Goal: Task Accomplishment & Management: Manage account settings

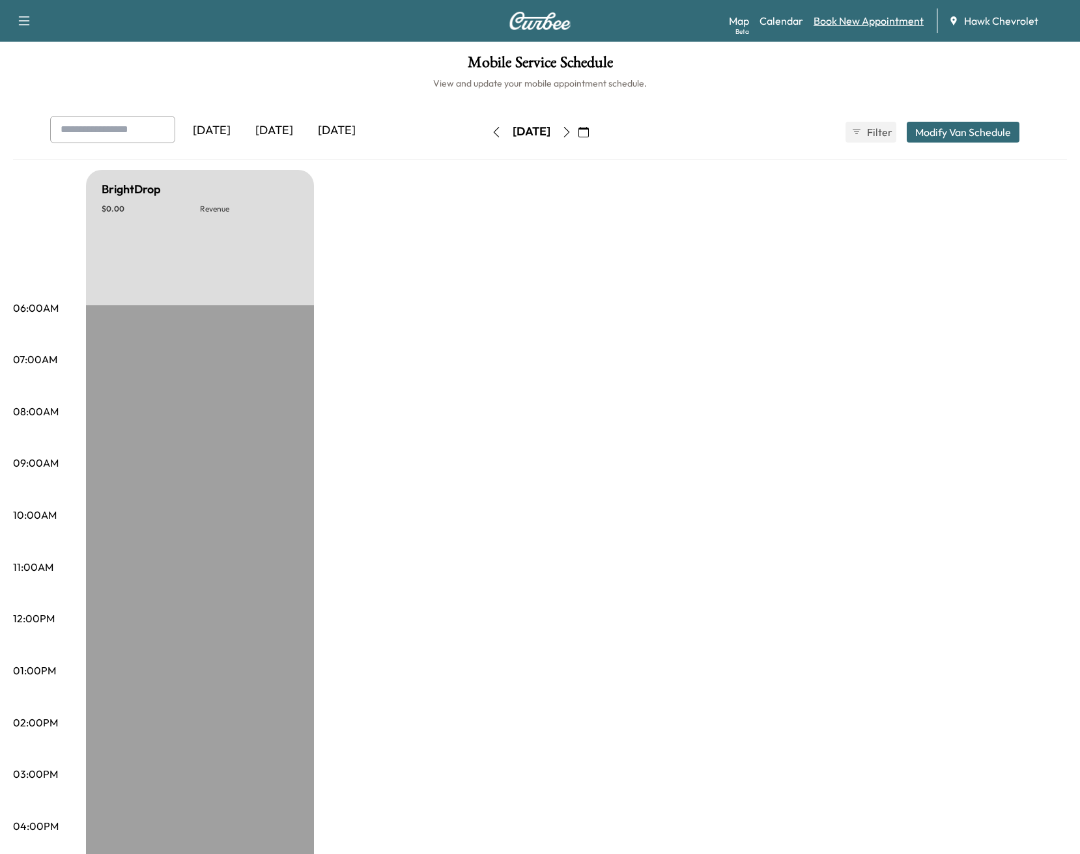
click at [845, 19] on link "Book New Appointment" at bounding box center [868, 21] width 110 height 16
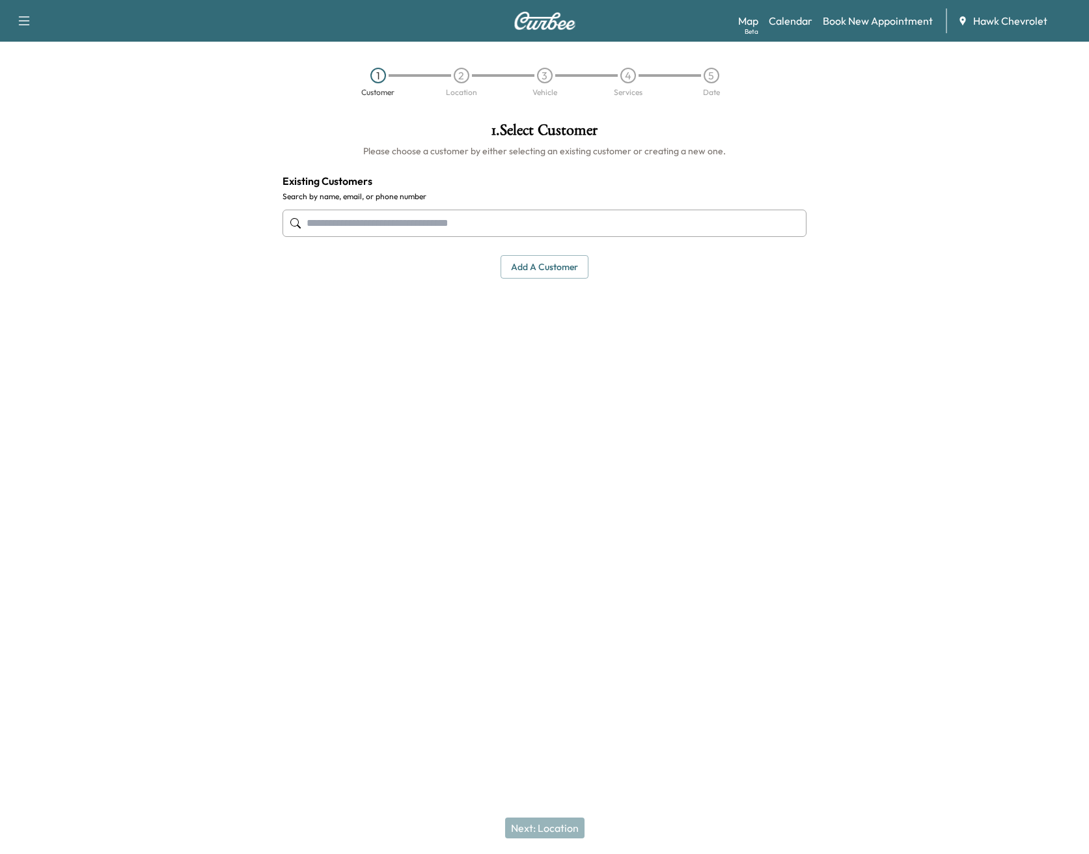
click at [370, 217] on input "text" at bounding box center [545, 223] width 524 height 27
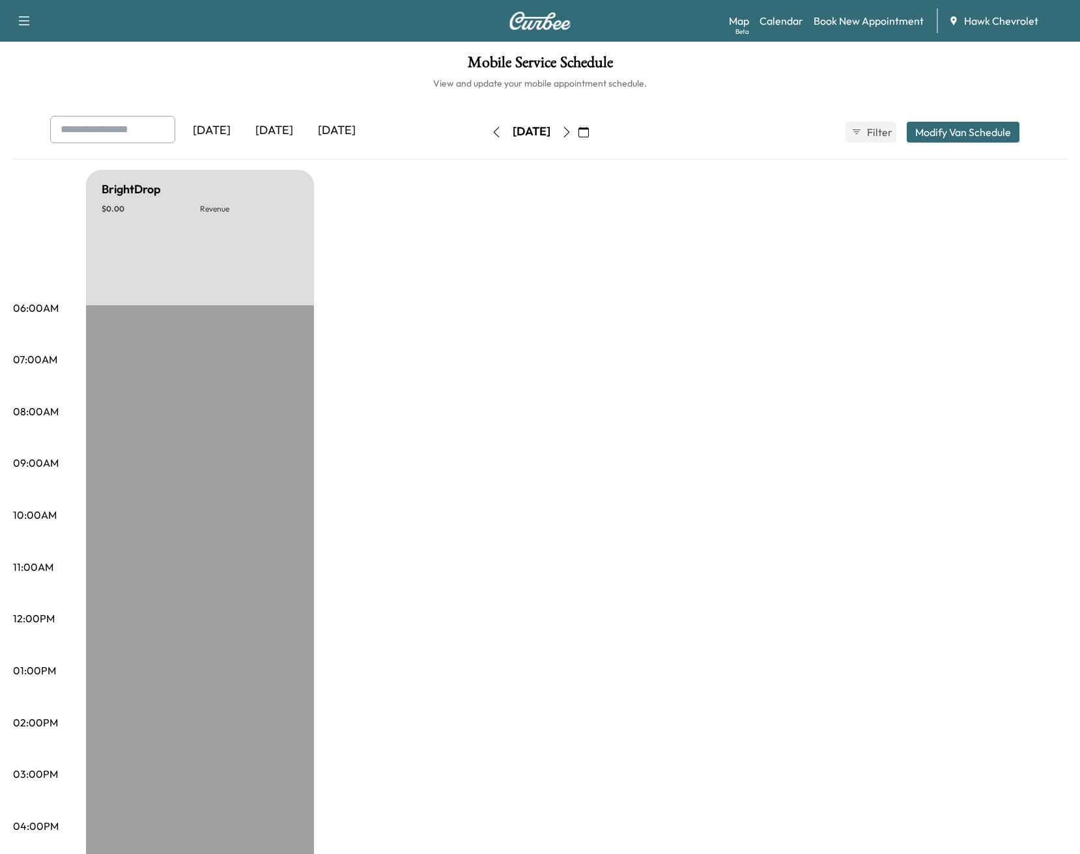
click at [999, 16] on span "Hawk Chevrolet" at bounding box center [1001, 21] width 74 height 16
click at [951, 21] on icon at bounding box center [953, 20] width 6 height 8
drag, startPoint x: 966, startPoint y: 22, endPoint x: 900, endPoint y: 36, distance: 67.3
click at [964, 23] on span "Hawk Chevrolet" at bounding box center [1001, 21] width 74 height 16
click at [27, 19] on icon "button" at bounding box center [24, 21] width 16 height 16
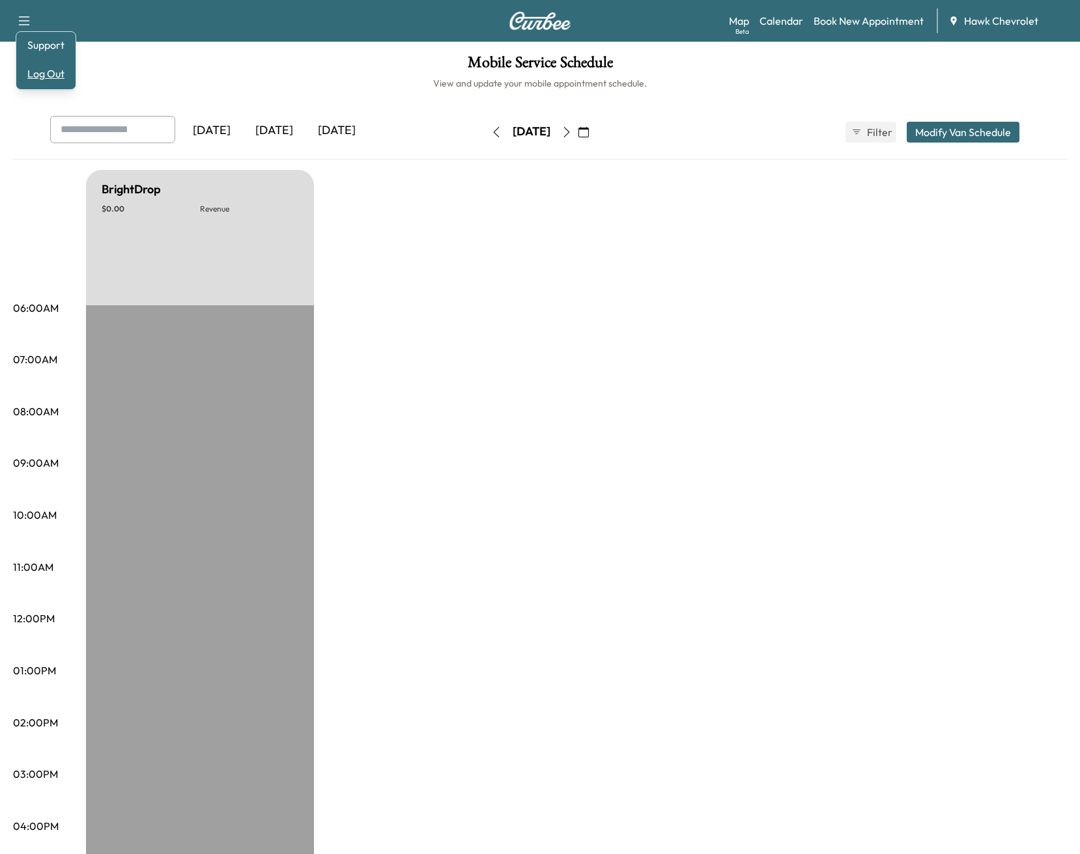
click at [34, 77] on button "Log Out" at bounding box center [45, 73] width 49 height 21
